Goal: Navigation & Orientation: Find specific page/section

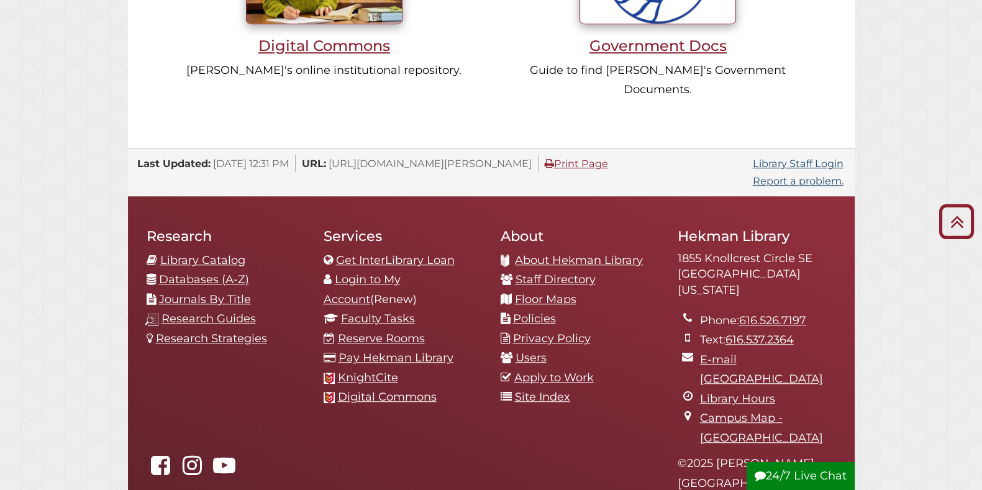
scroll to position [1319, 0]
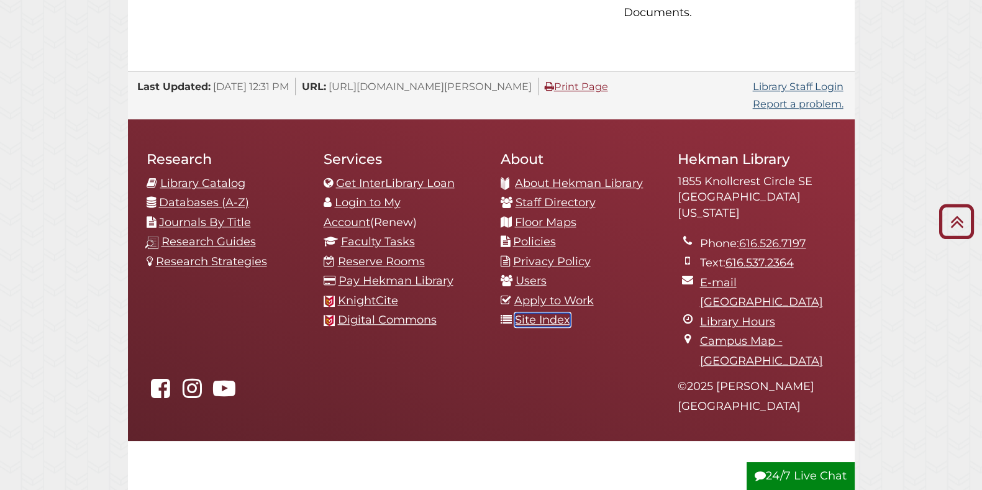
click at [557, 313] on link "Site Index" at bounding box center [542, 320] width 55 height 14
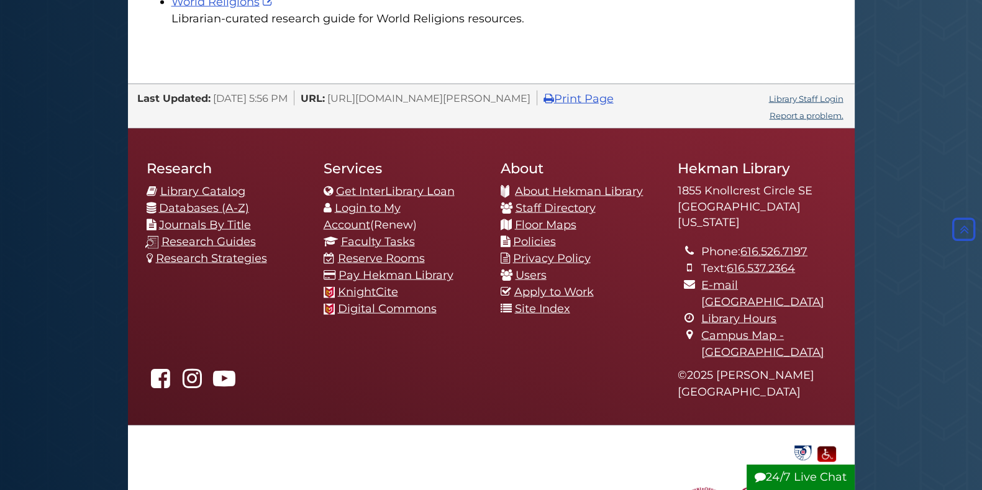
scroll to position [3414, 0]
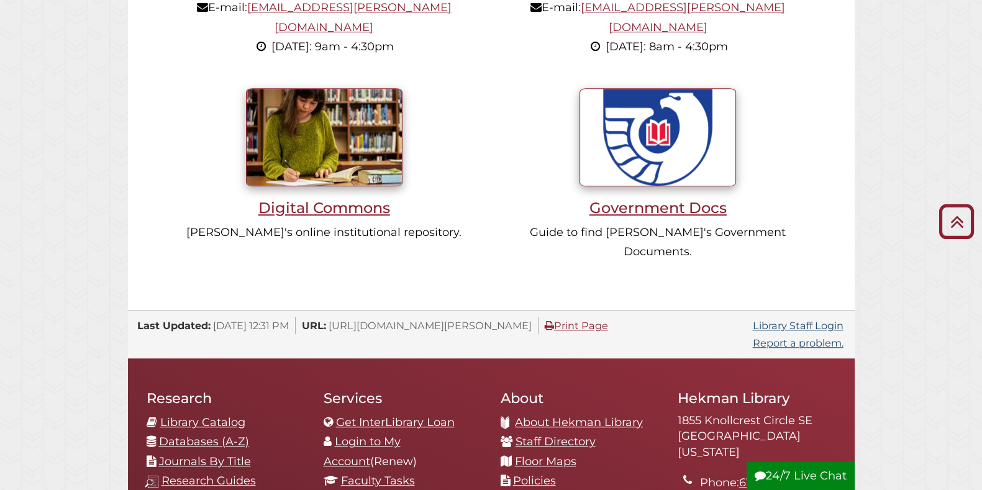
scroll to position [1241, 0]
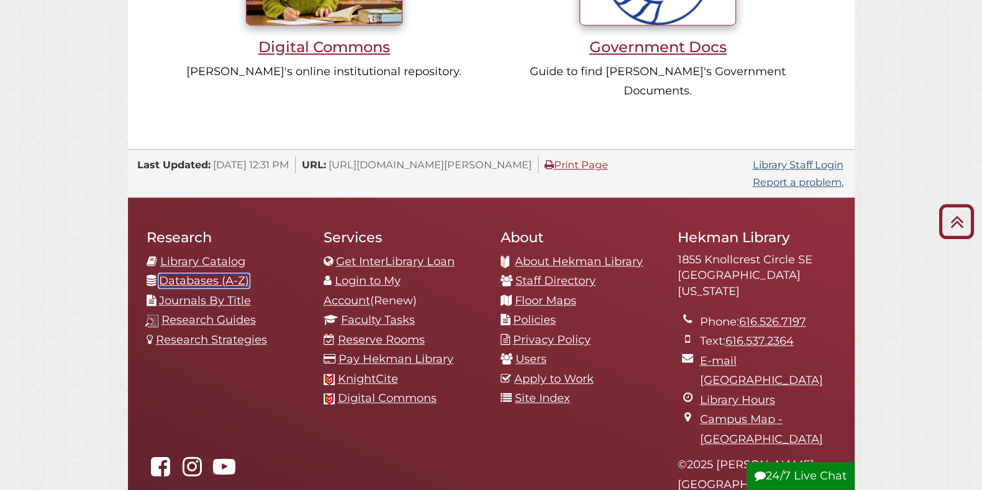
click at [230, 274] on link "Databases (A-Z)" at bounding box center [204, 281] width 90 height 14
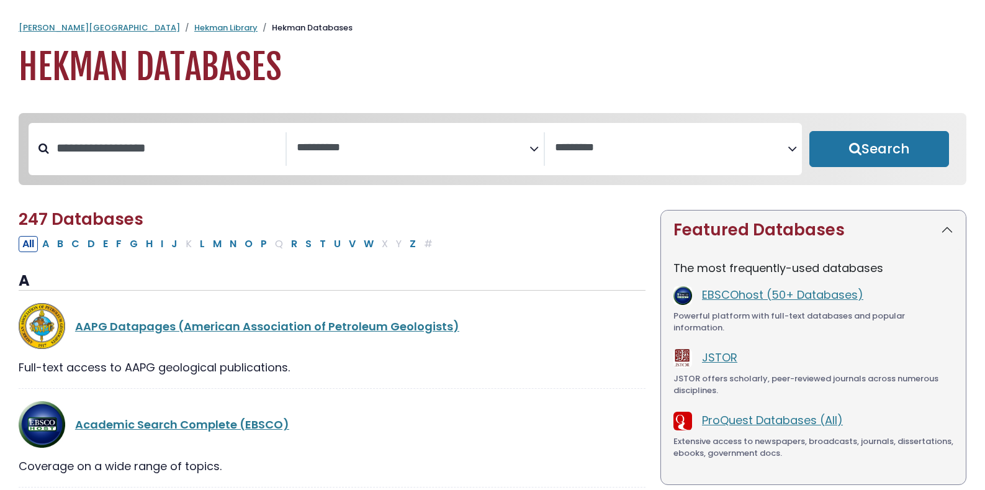
select select "Database Subject Filter"
select select "Database Vendors Filter"
